Goal: Transaction & Acquisition: Purchase product/service

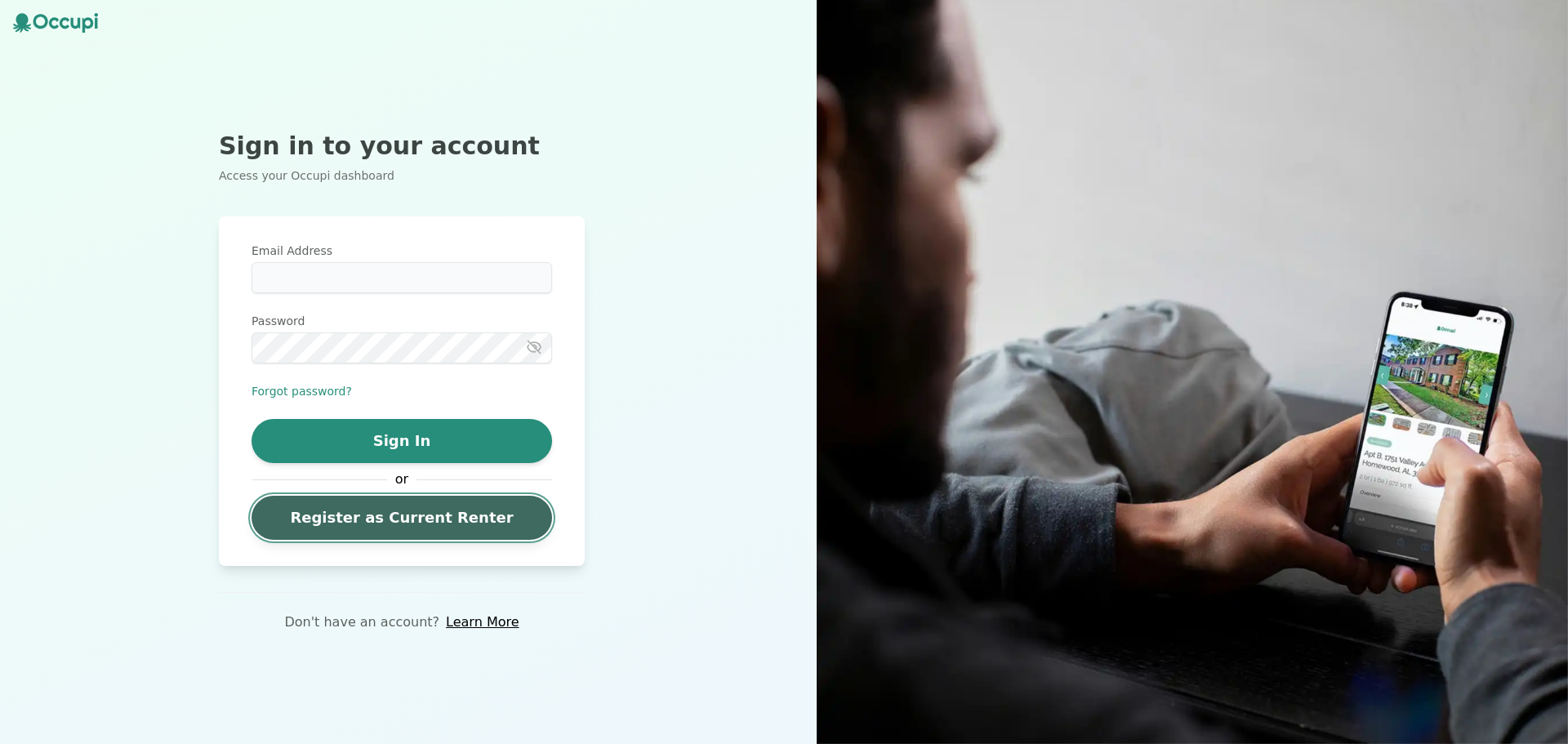
click at [365, 521] on link "Register as Current Renter" at bounding box center [401, 518] width 300 height 44
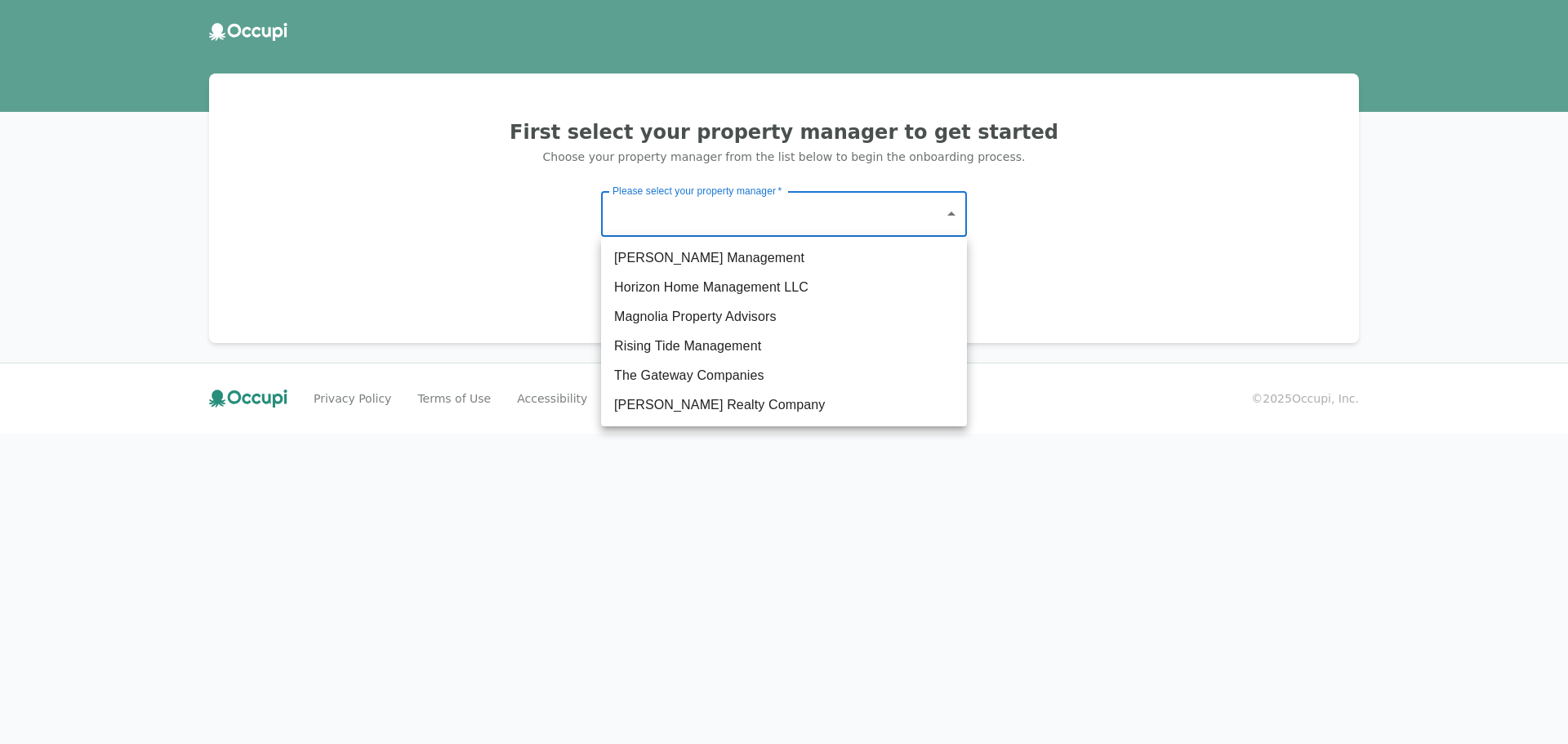
click at [771, 201] on body "First select your property manager to get started Choose your property manager …" at bounding box center [784, 372] width 1568 height 744
click at [714, 372] on li "The Gateway Companies" at bounding box center [783, 375] width 366 height 30
type input "**********"
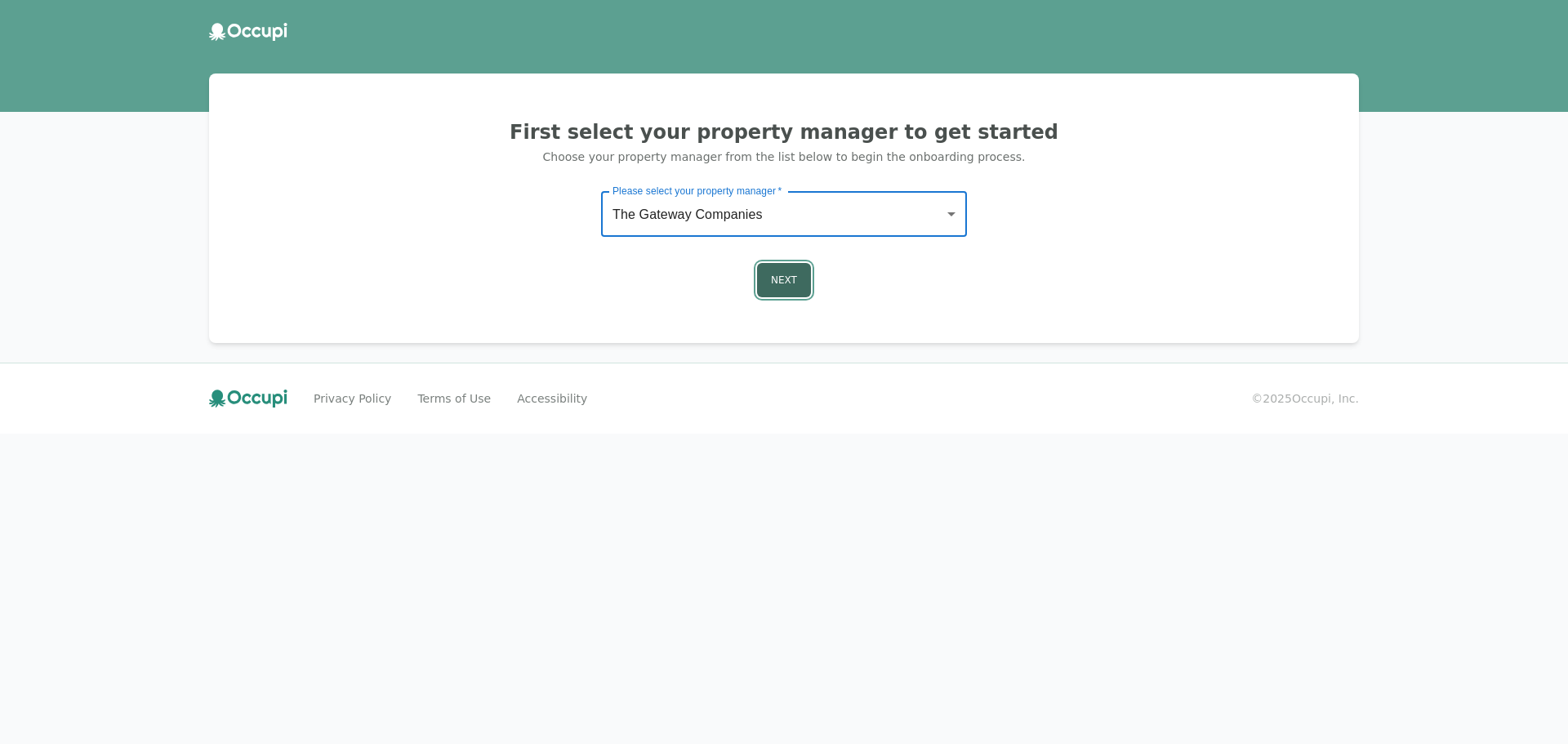
click at [779, 273] on button "Next" at bounding box center [784, 280] width 54 height 35
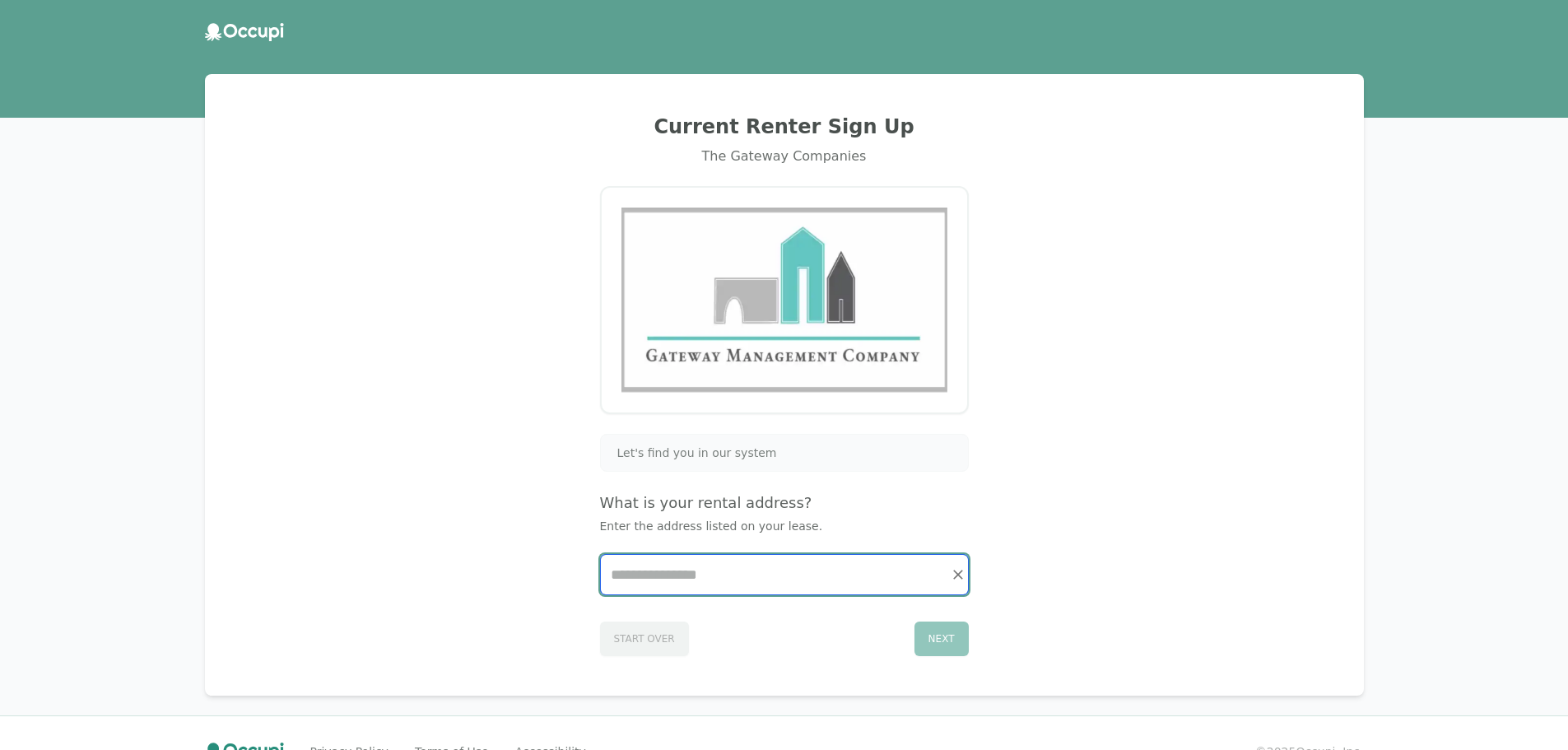
click at [734, 569] on input "Start typing..." at bounding box center [784, 575] width 368 height 40
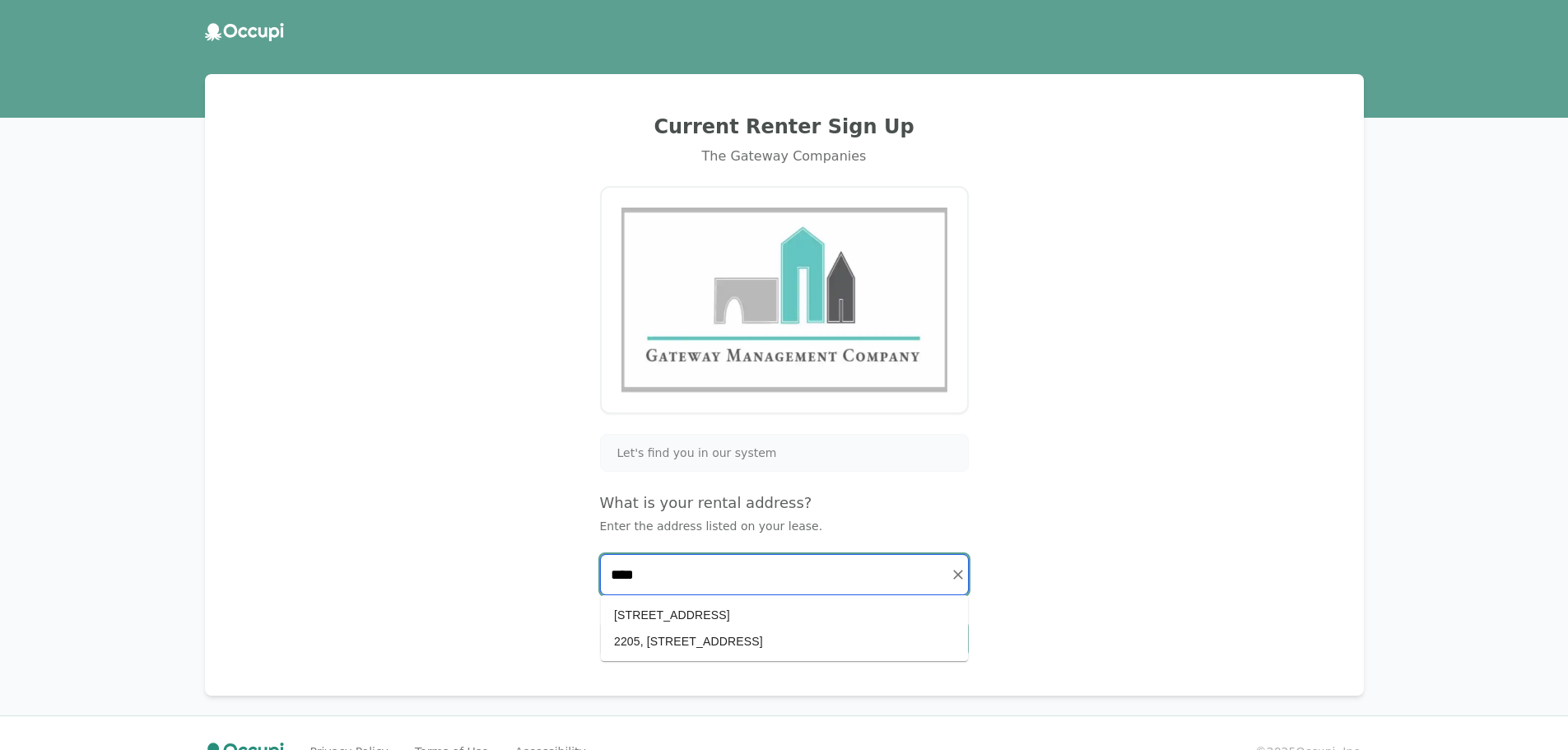
click at [725, 633] on li "2205, [STREET_ADDRESS]" at bounding box center [784, 641] width 368 height 26
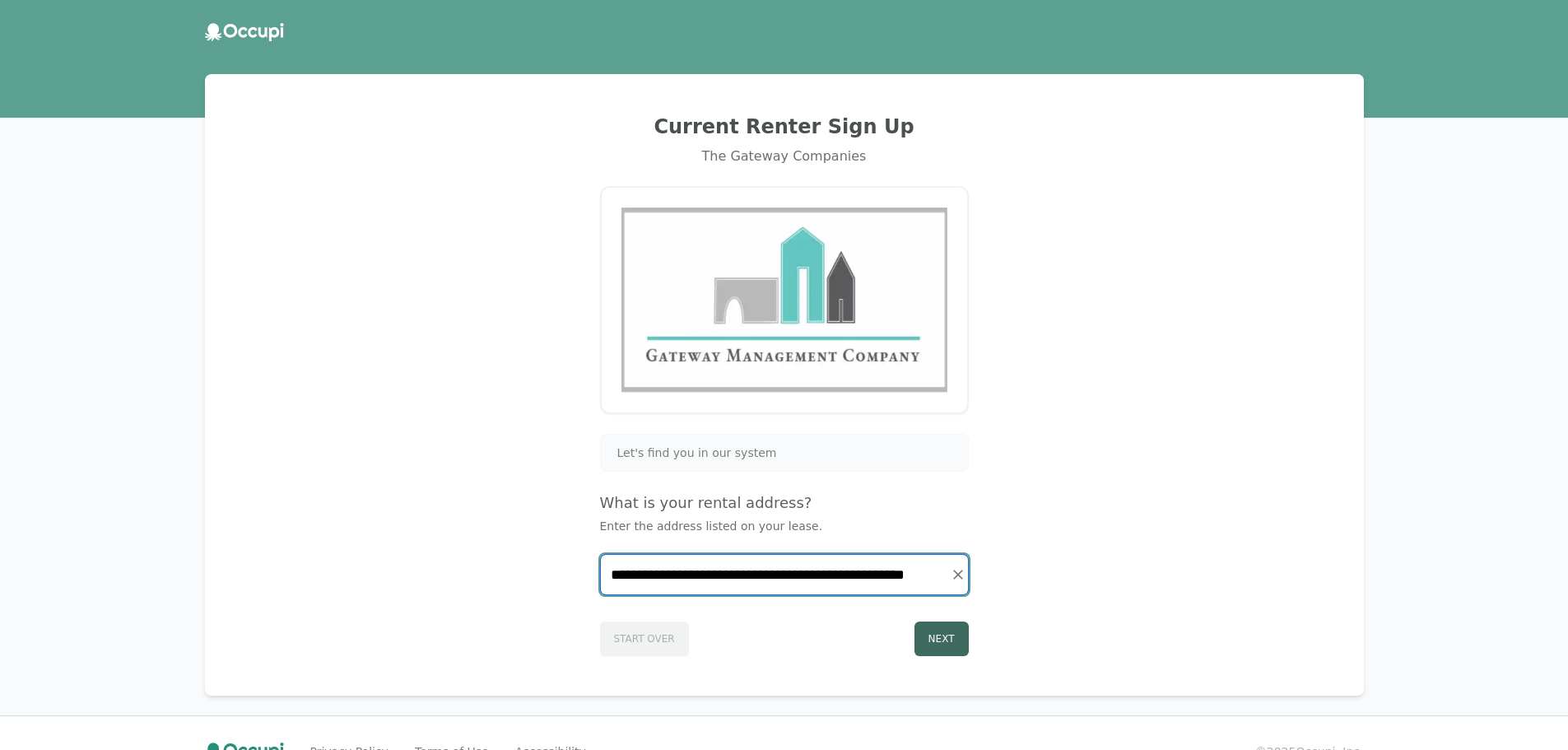
type input "**********"
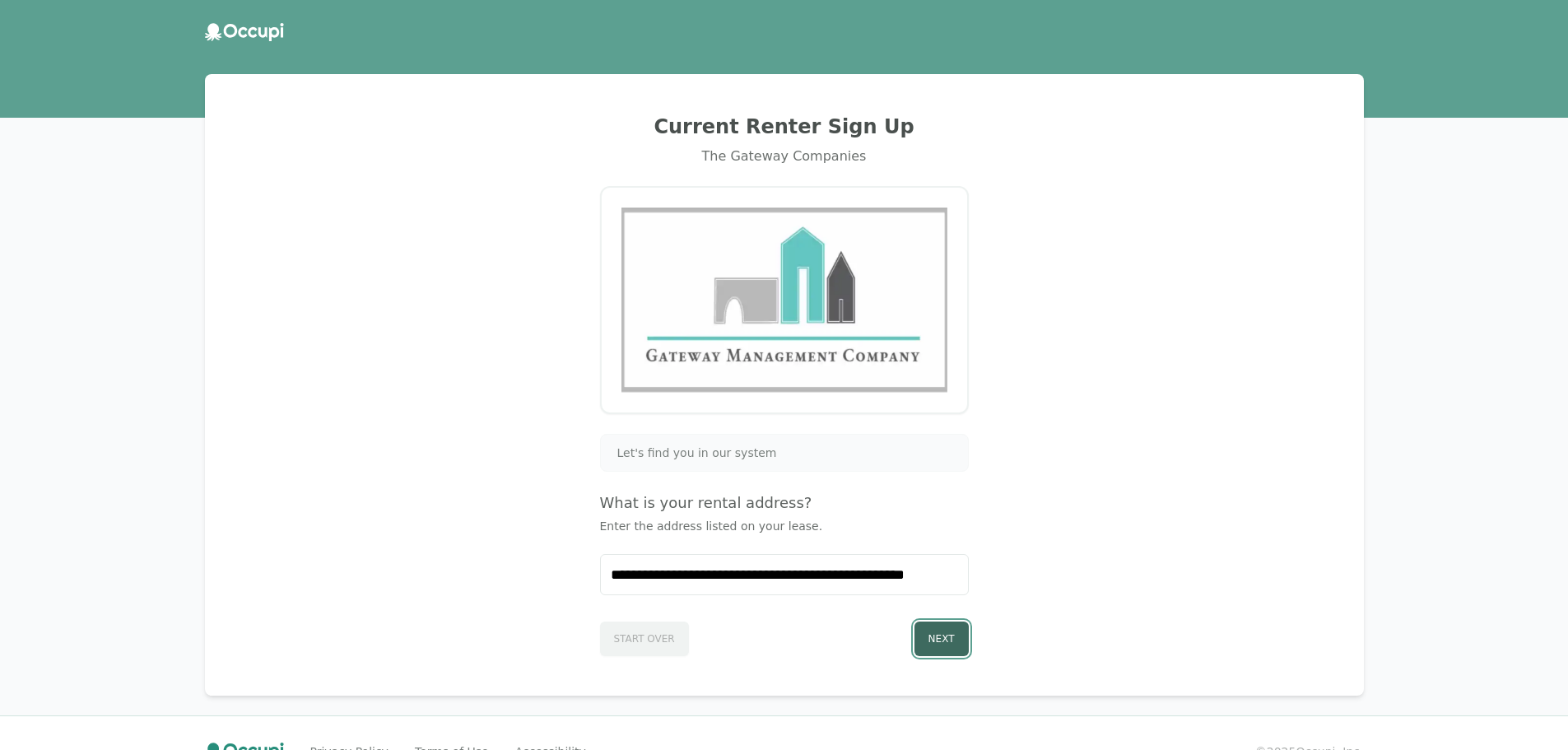
click at [943, 642] on button "Next" at bounding box center [942, 640] width 54 height 35
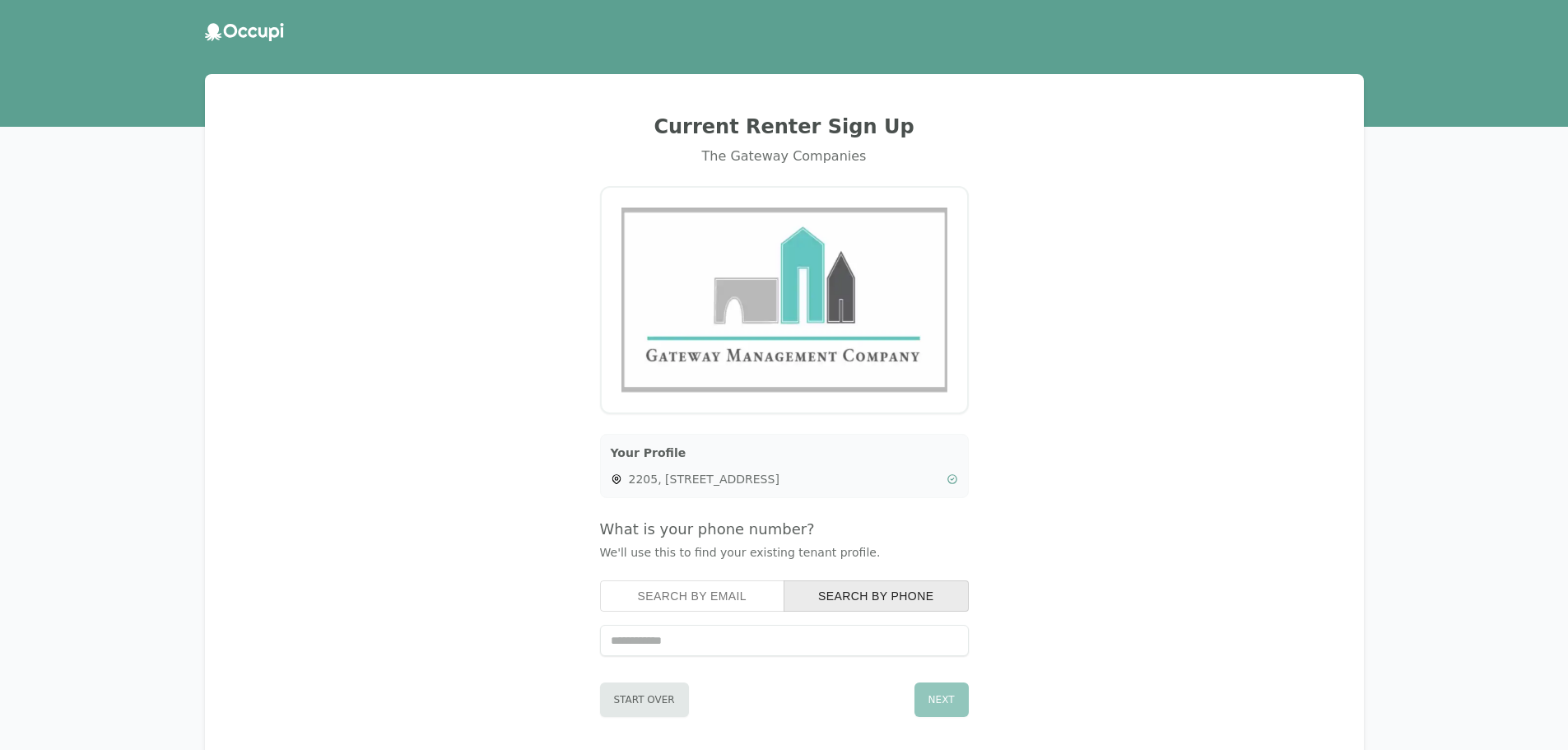
click at [798, 638] on input "tel" at bounding box center [784, 641] width 369 height 31
type input "**********"
click at [943, 689] on button "Next" at bounding box center [942, 701] width 54 height 35
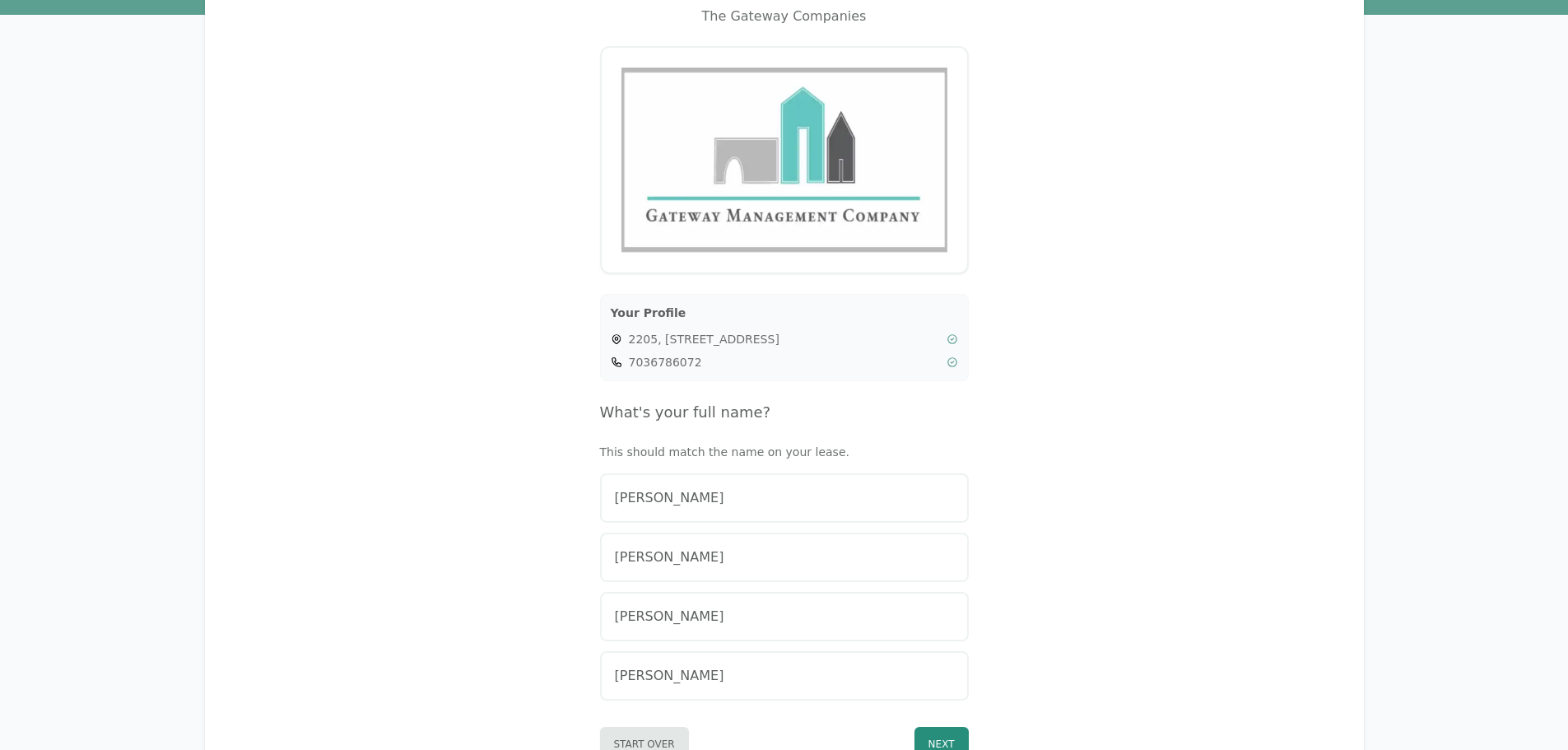
scroll to position [165, 0]
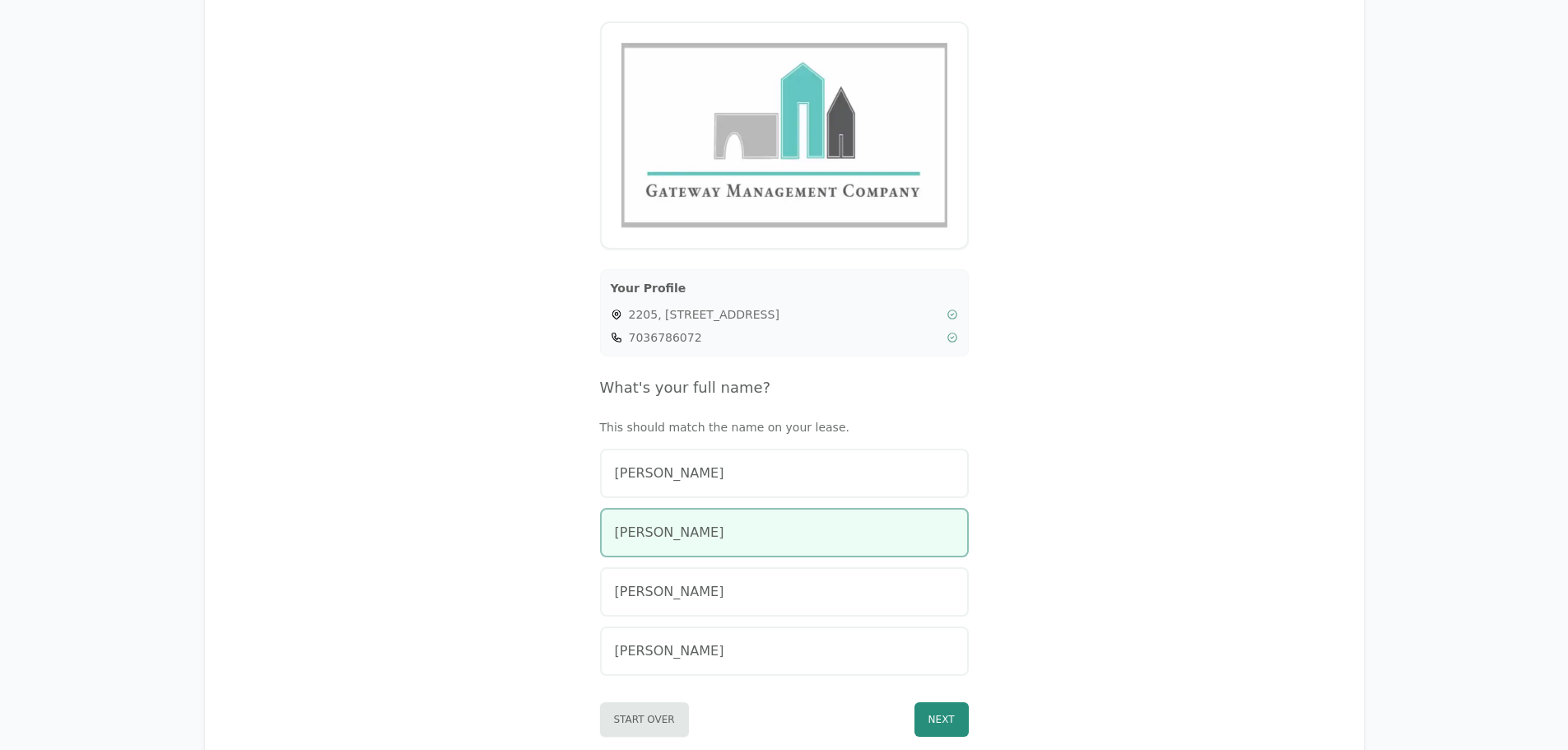
click at [838, 536] on div "[PERSON_NAME]" at bounding box center [784, 532] width 340 height 19
click at [948, 718] on button "Next" at bounding box center [942, 720] width 54 height 35
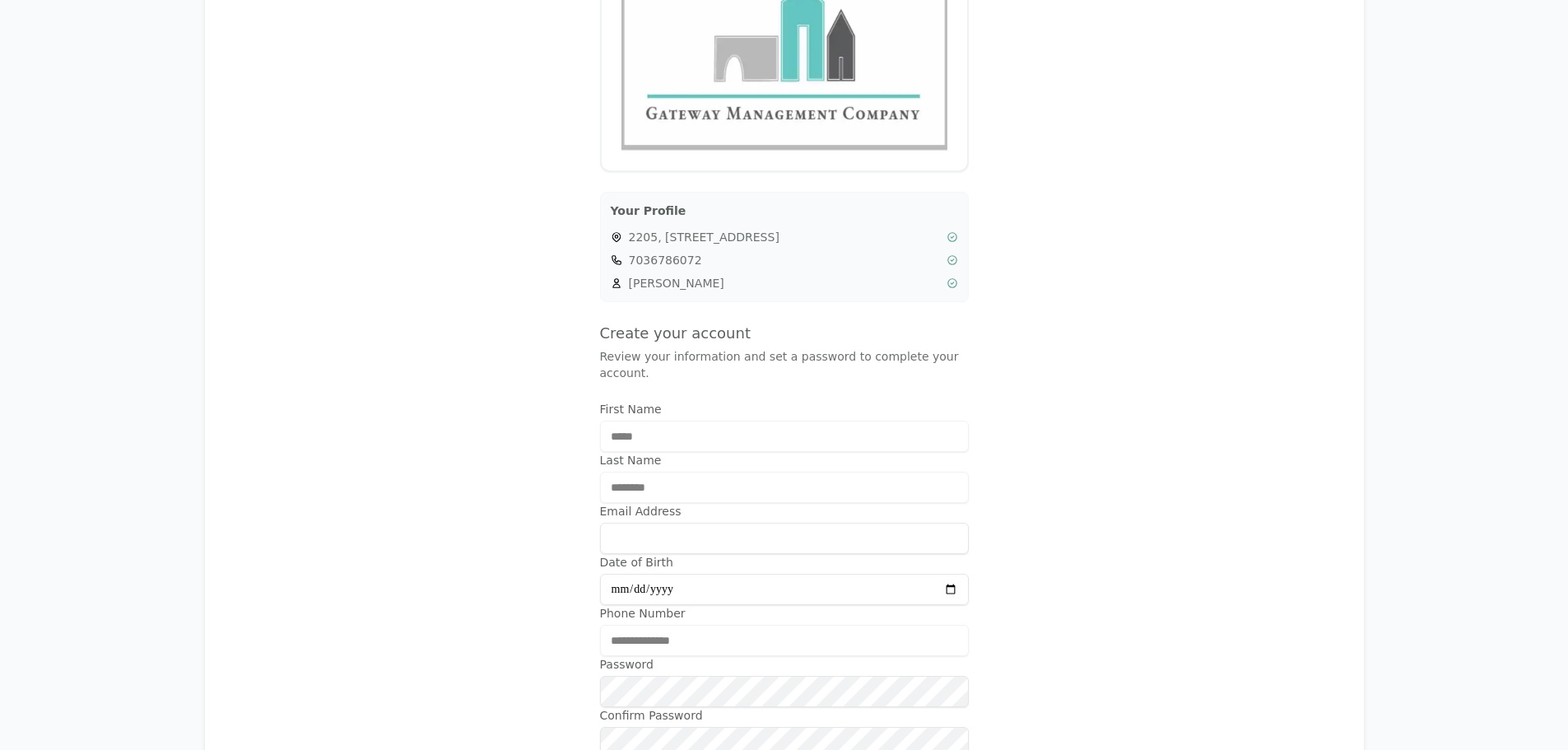
scroll to position [247, 0]
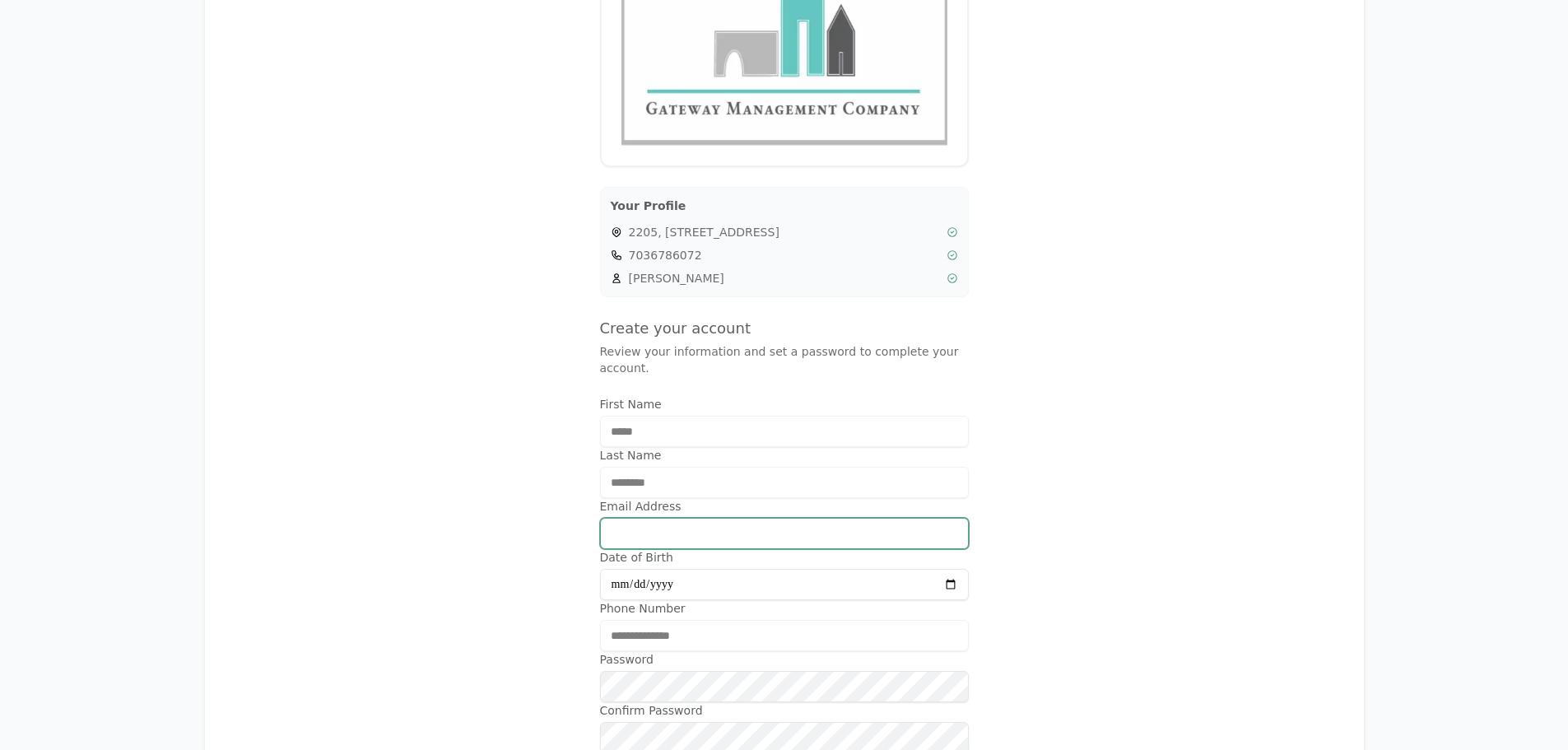
click at [667, 518] on input "Email Address" at bounding box center [784, 533] width 369 height 31
type input "**********"
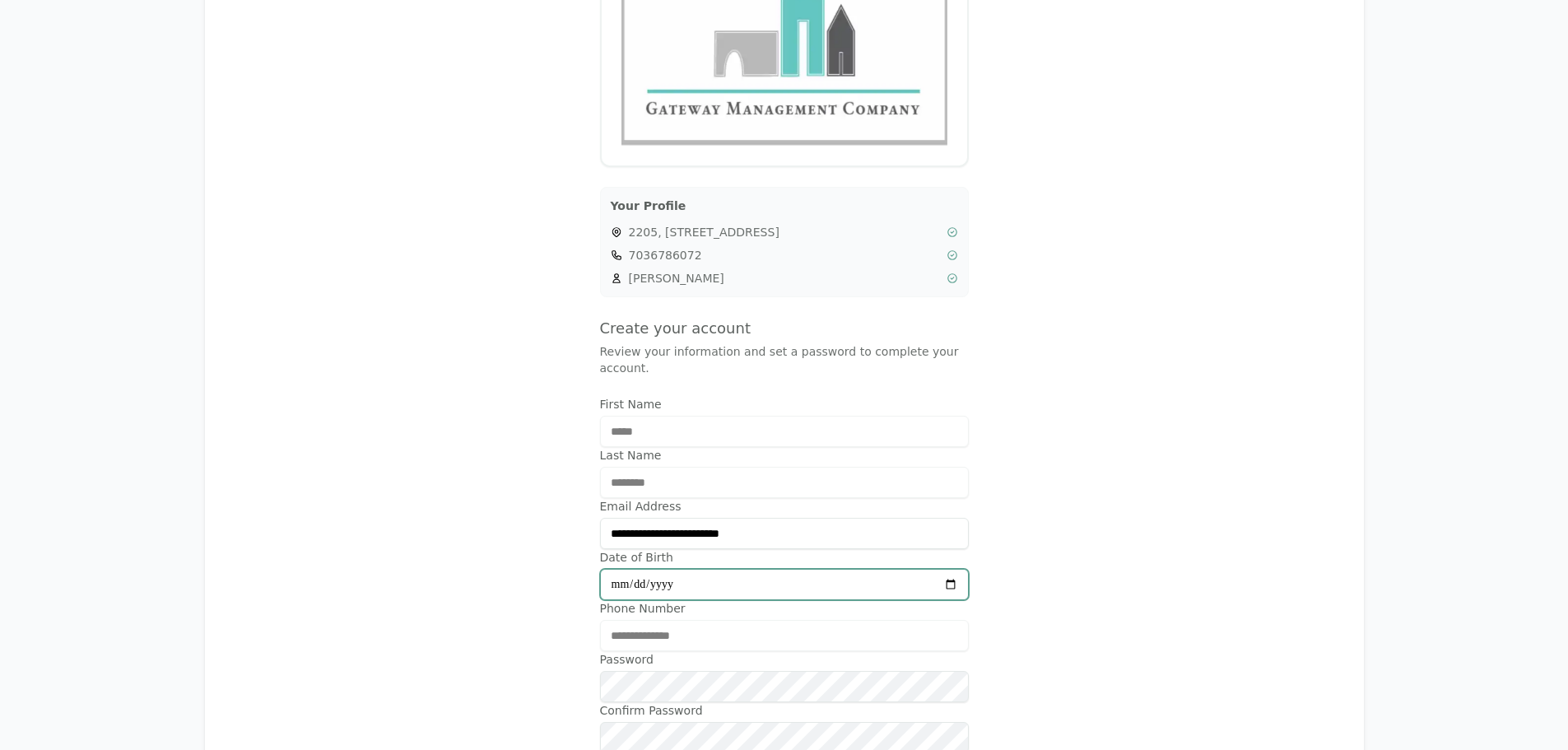
click at [701, 569] on input "Date of Birth" at bounding box center [784, 585] width 369 height 31
type input "**********"
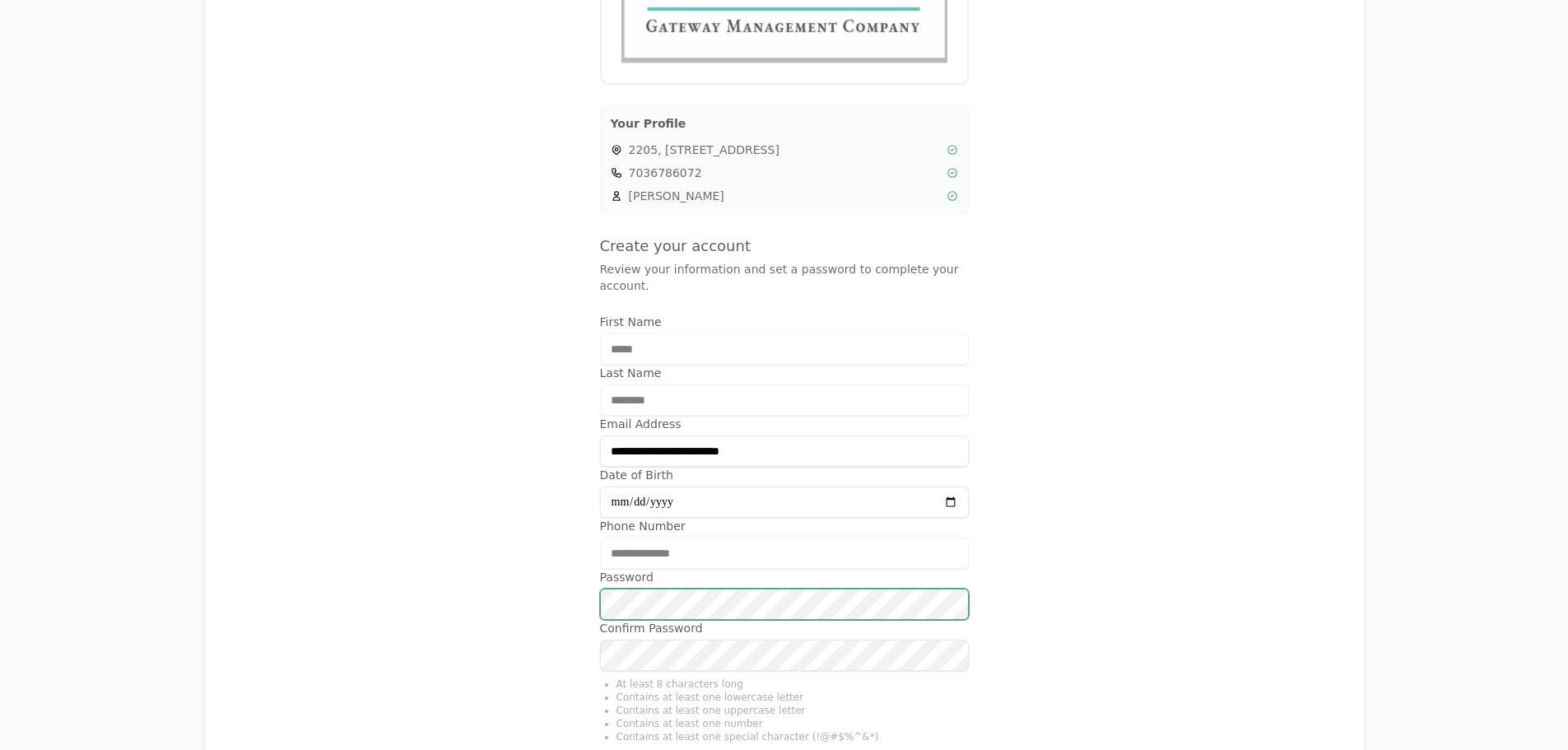
scroll to position [495, 0]
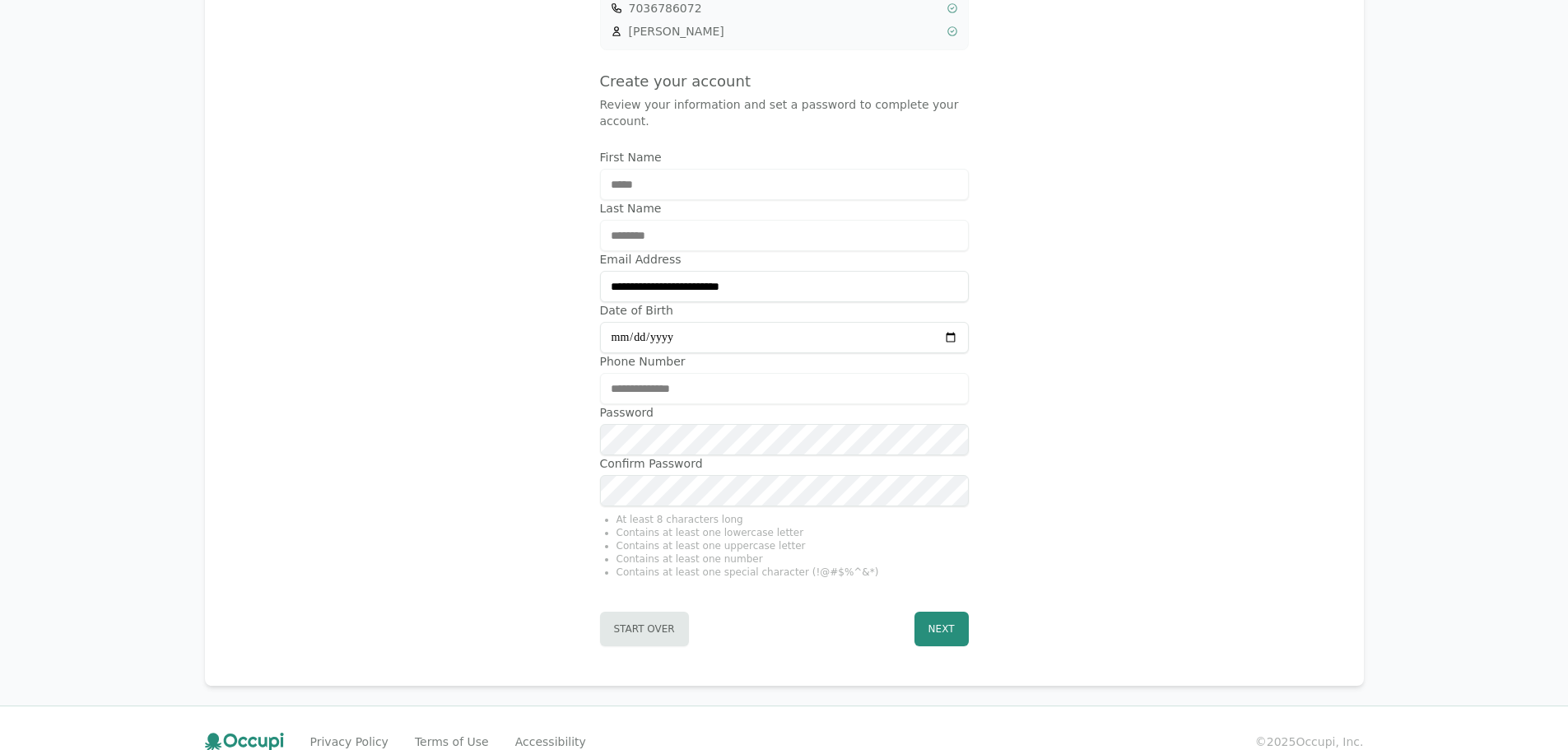
click at [871, 633] on div "**********" at bounding box center [784, 133] width 1119 height 1066
click at [954, 617] on button "Next" at bounding box center [942, 629] width 54 height 35
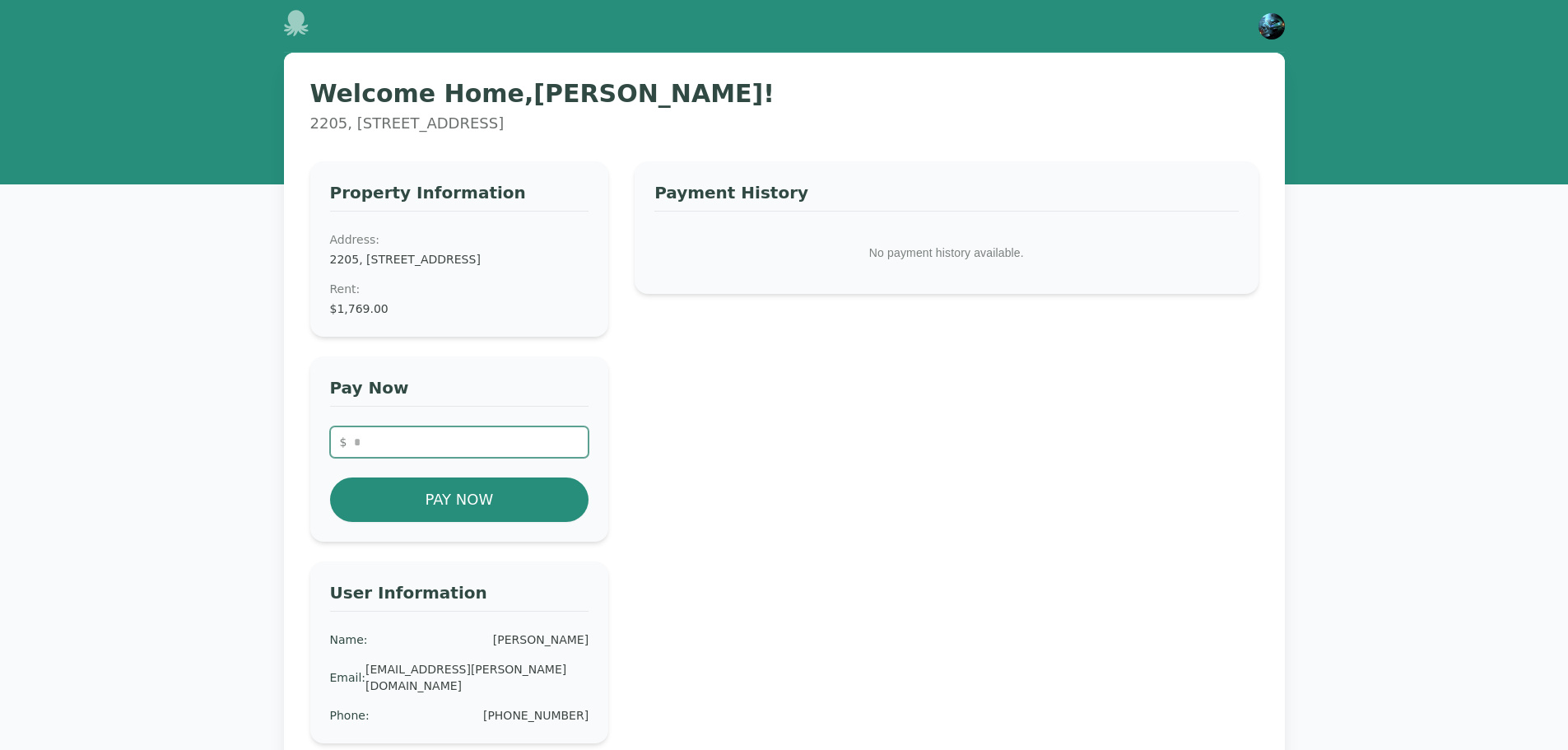
click at [399, 455] on input "number" at bounding box center [459, 442] width 259 height 31
type input "*"
click at [1271, 31] on img "button" at bounding box center [1271, 26] width 26 height 26
click at [1109, 198] on h3 "Payment History" at bounding box center [946, 195] width 583 height 30
click at [412, 458] on input "*" at bounding box center [459, 442] width 259 height 31
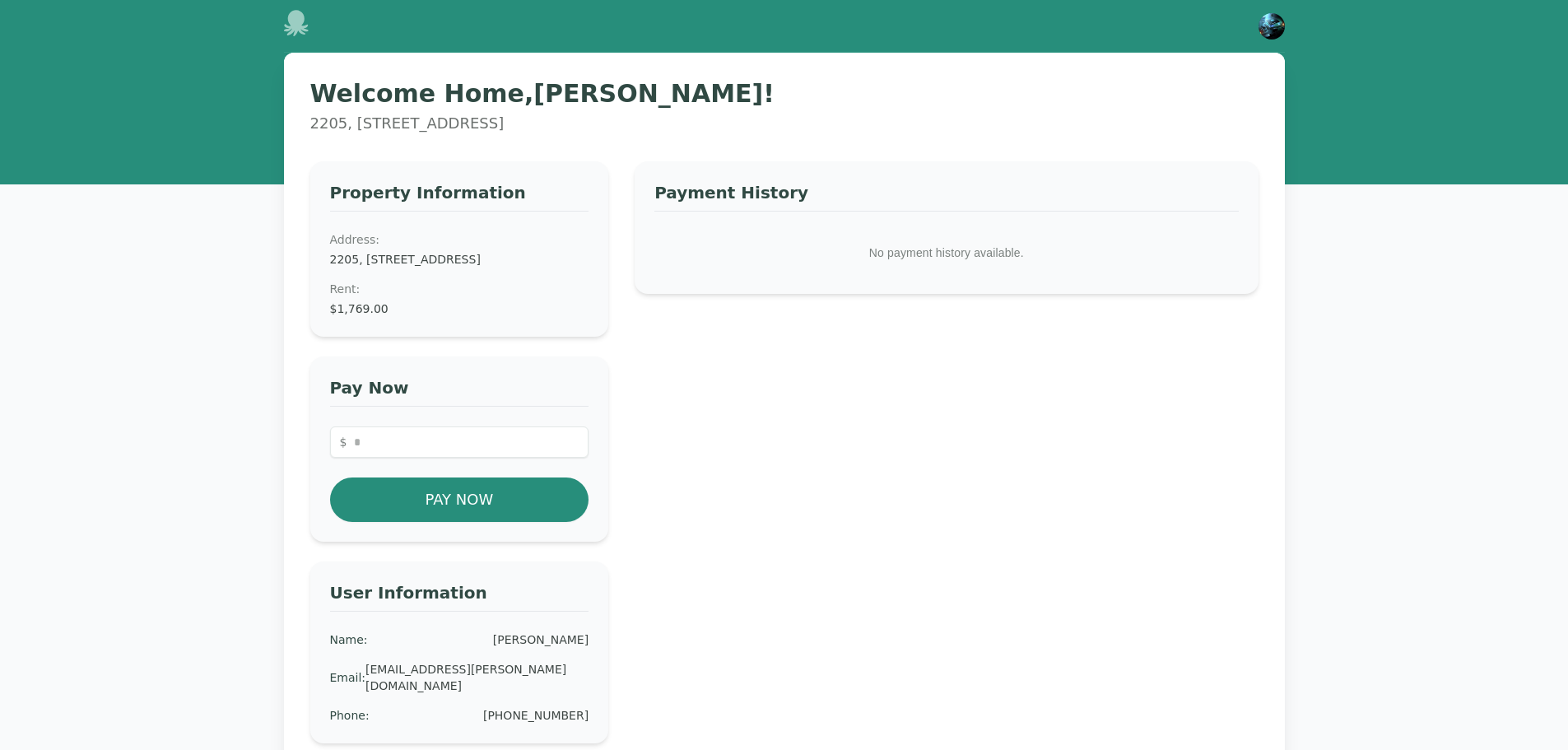
click at [592, 364] on div "Property Information Address: 2205, 335 N. Magnolia Ave. #2205, Orlando, FL 328…" at bounding box center [459, 521] width 299 height 718
click at [478, 454] on input "****" at bounding box center [459, 442] width 259 height 31
type input "*******"
click at [523, 406] on h3 "Pay Now" at bounding box center [459, 391] width 259 height 30
click at [510, 523] on button "Pay Now" at bounding box center [459, 500] width 259 height 45
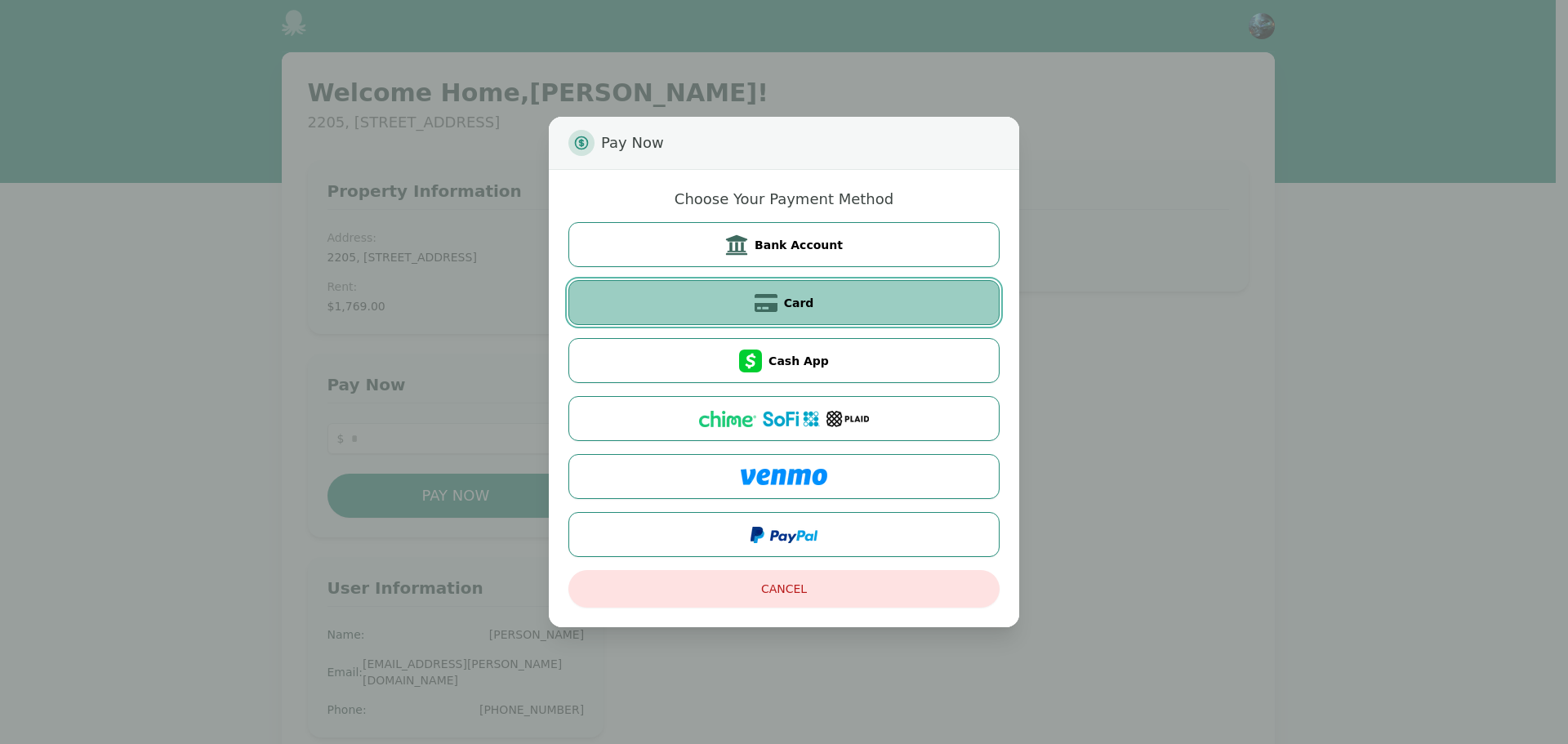
click at [760, 295] on icon at bounding box center [766, 302] width 23 height 18
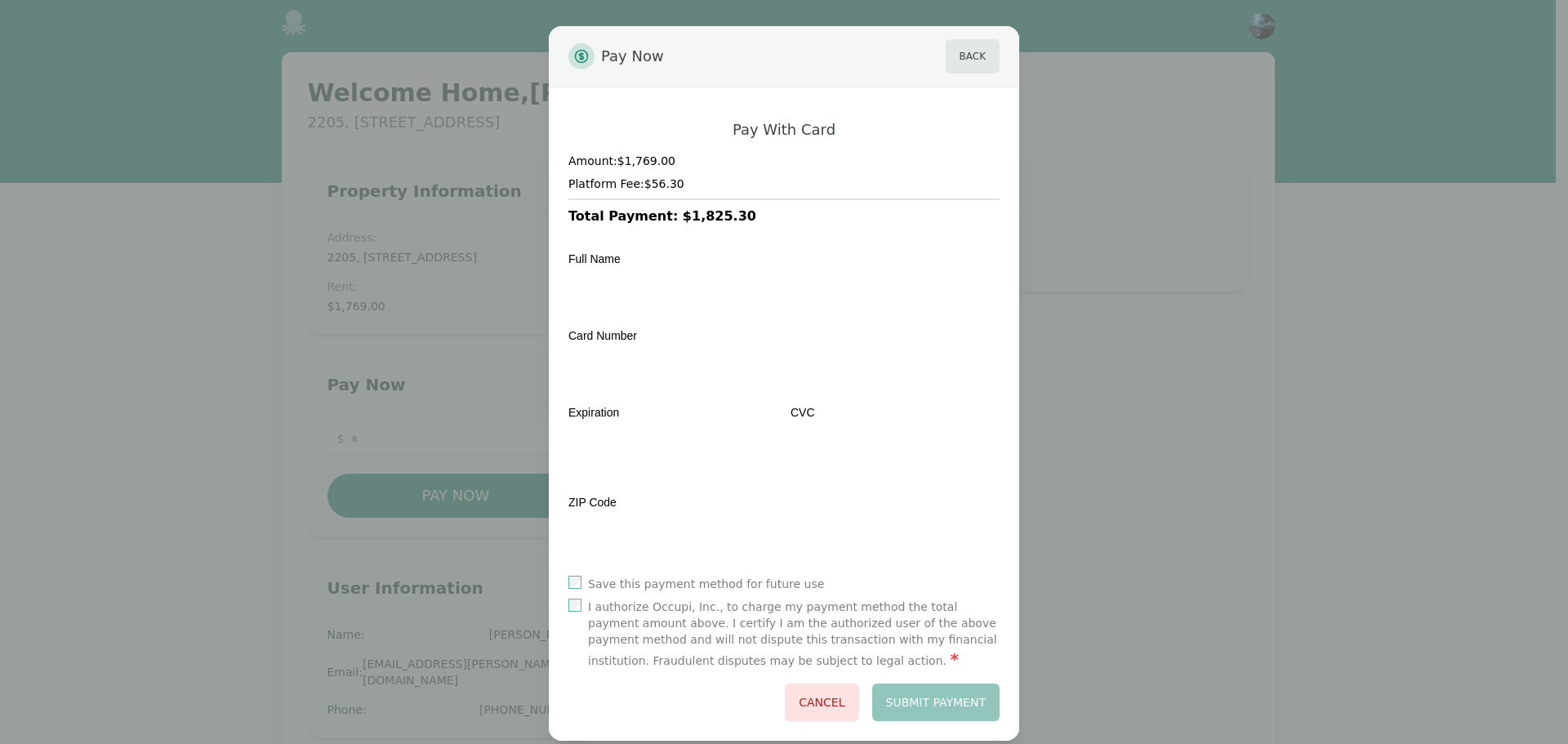
click at [809, 493] on div "ZIP Code" at bounding box center [783, 527] width 431 height 70
click at [825, 499] on div "ZIP Code" at bounding box center [783, 527] width 431 height 70
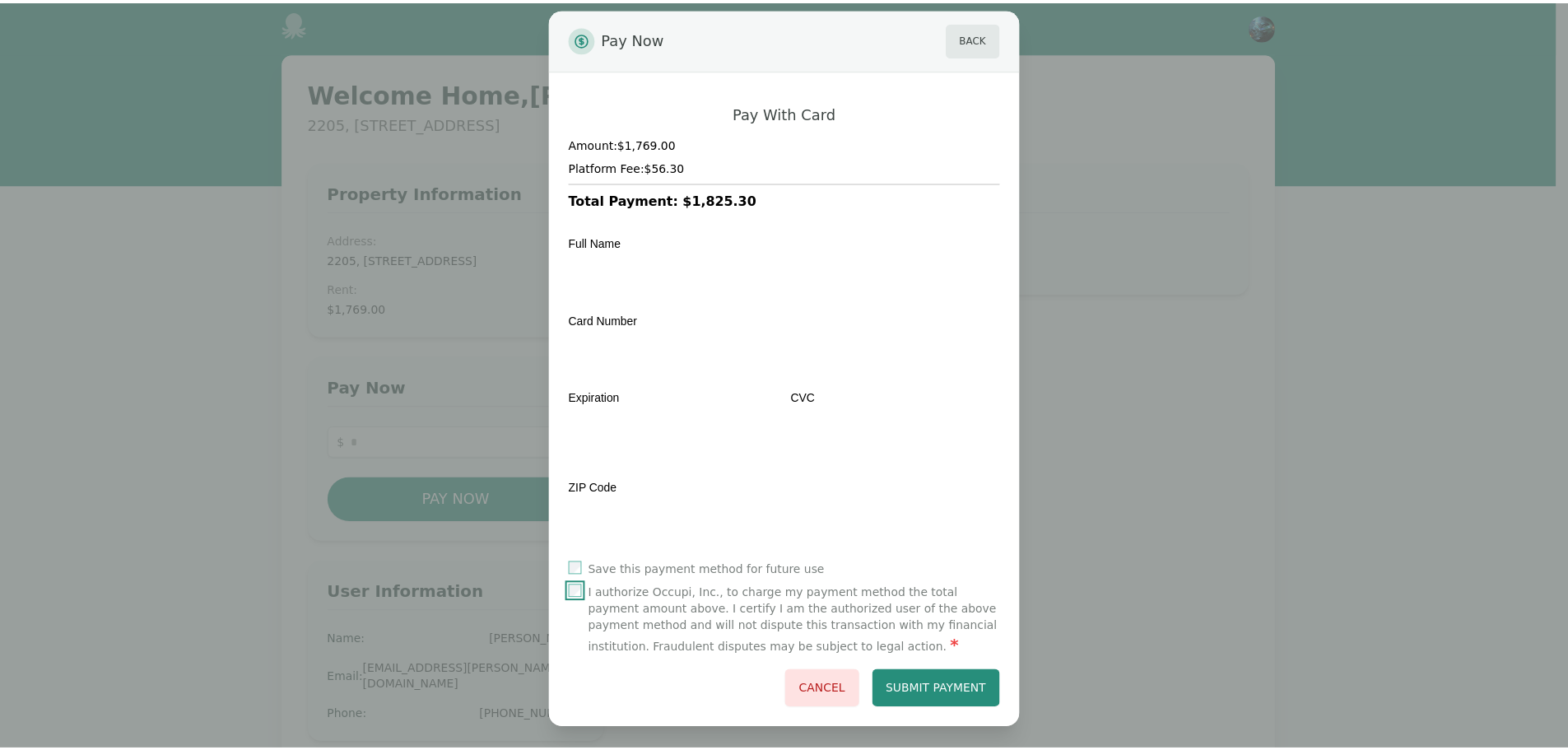
scroll to position [23, 0]
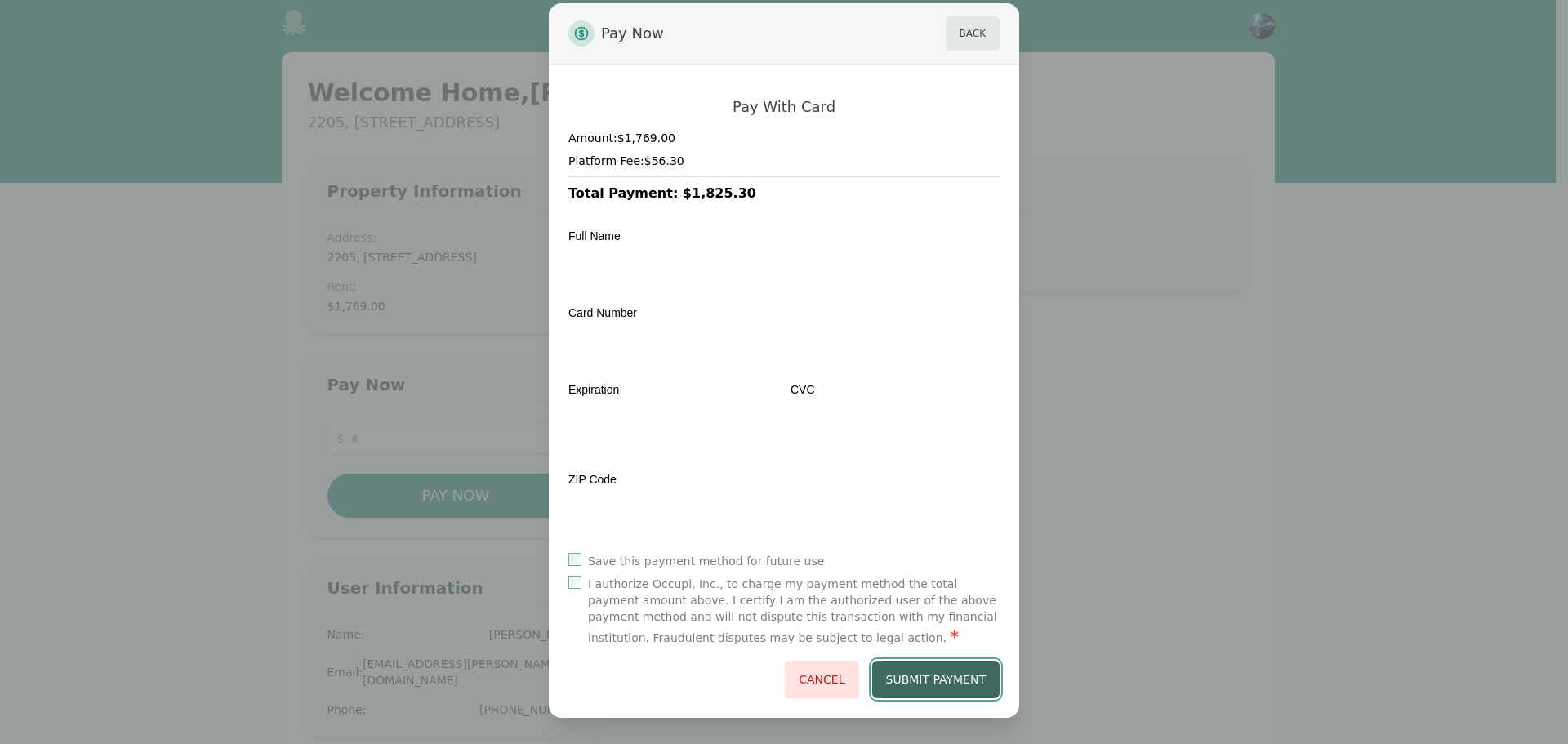
click at [943, 681] on button "Submit Payment" at bounding box center [937, 680] width 129 height 37
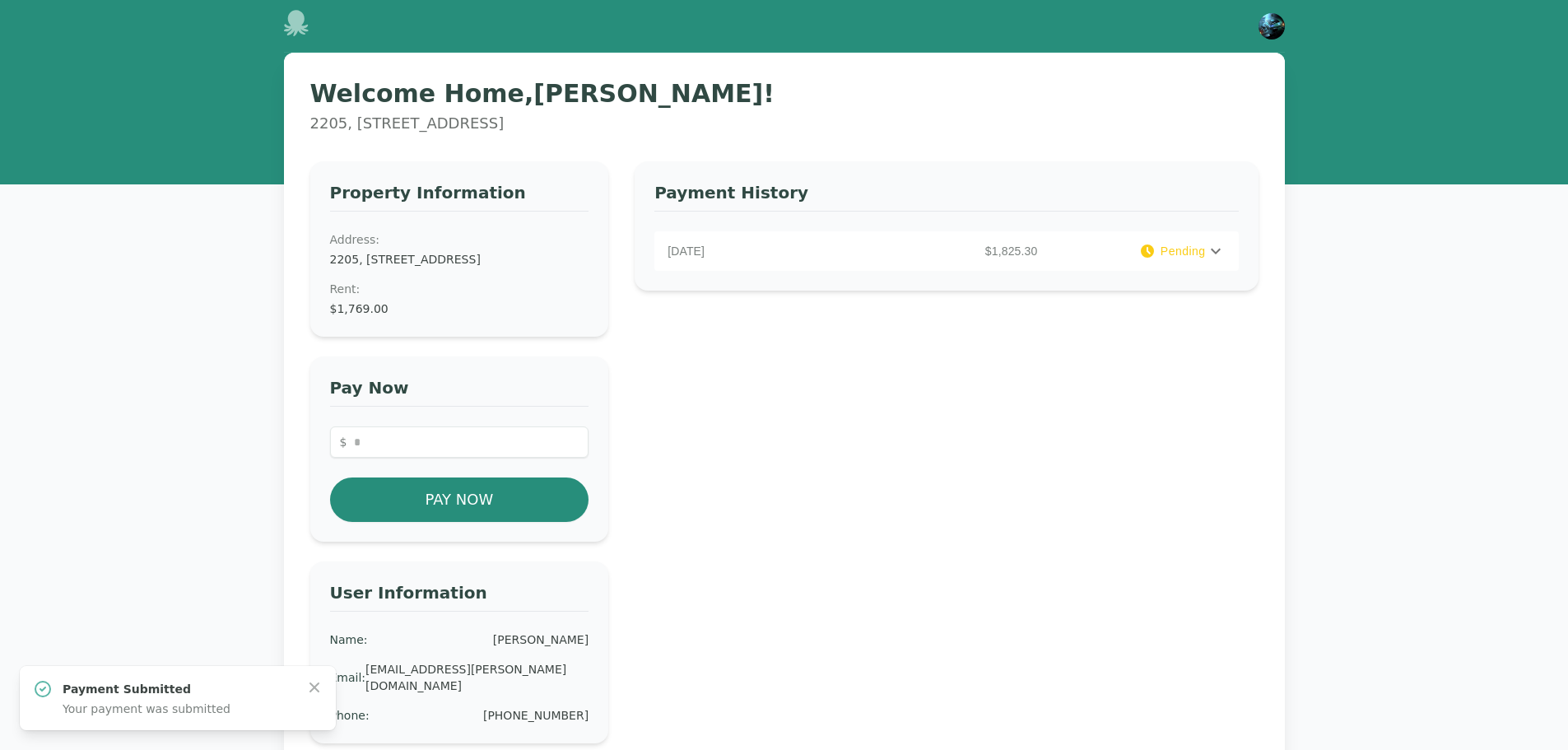
click at [1213, 253] on icon at bounding box center [1216, 251] width 19 height 19
click at [1086, 583] on div "Payment History September 3, 2025 $1,825.30 Pending PAYMENT DETAILS Rent : $1,7…" at bounding box center [946, 521] width 623 height 718
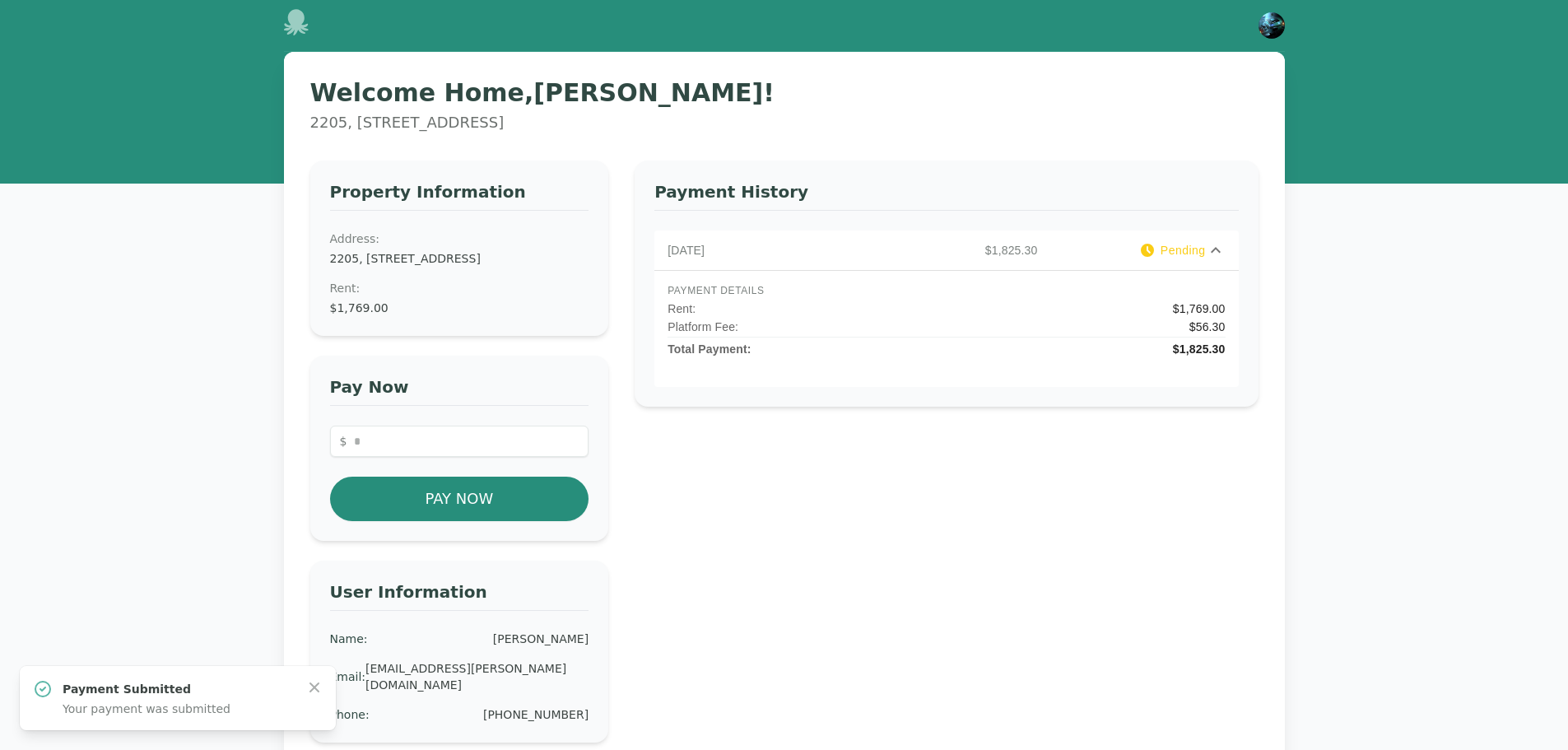
scroll to position [0, 0]
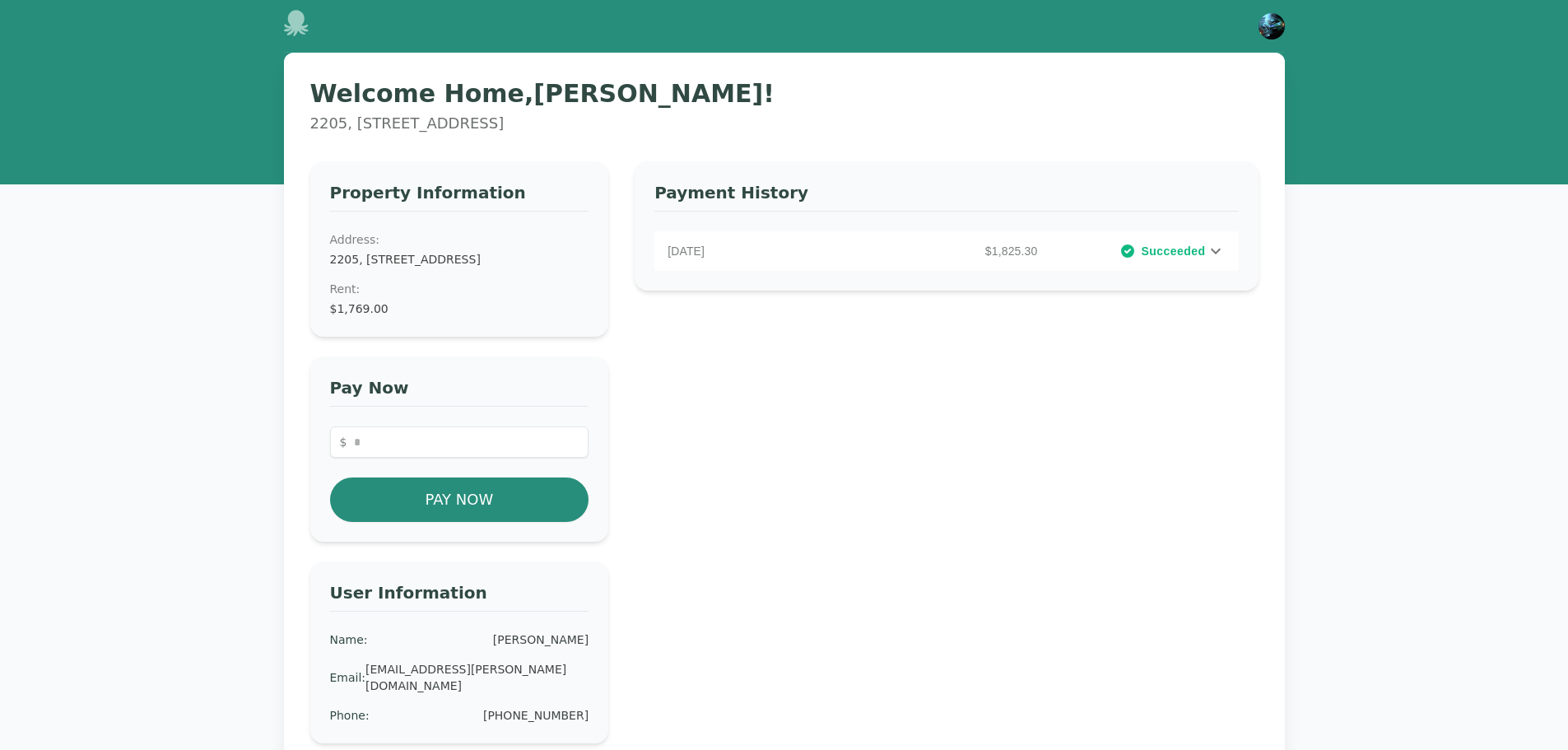
click at [1199, 259] on div "[DATE] $1,825.30 Succeeded" at bounding box center [946, 251] width 583 height 40
click at [1349, 420] on div "Welcome Home, [PERSON_NAME] ! 2205, [STREET_ADDRESS] Property Information Addre…" at bounding box center [784, 498] width 1568 height 893
